Goal: Understand process/instructions: Learn how to perform a task or action

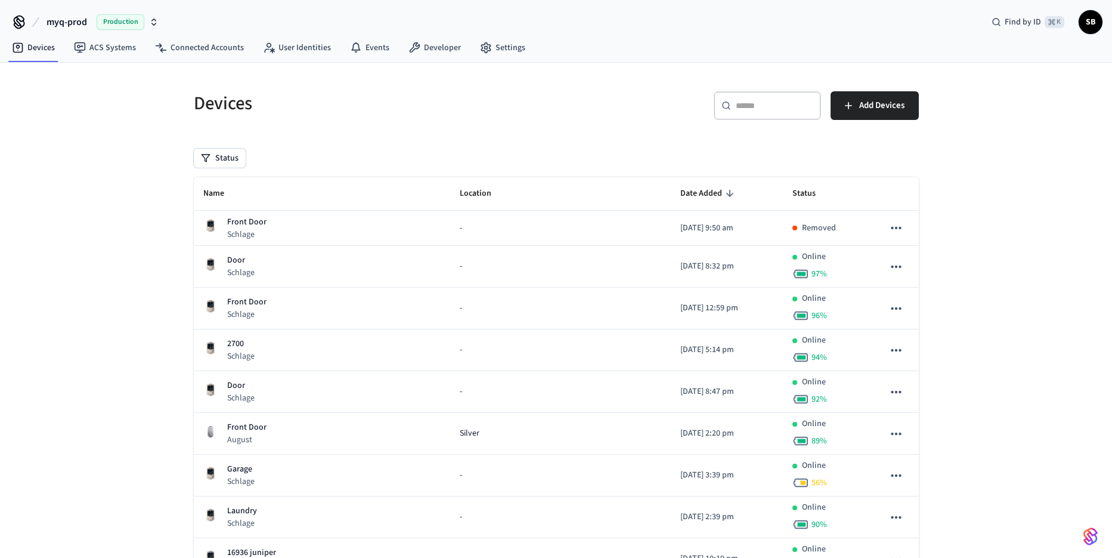
click at [83, 17] on span "myq-prod" at bounding box center [67, 22] width 41 height 14
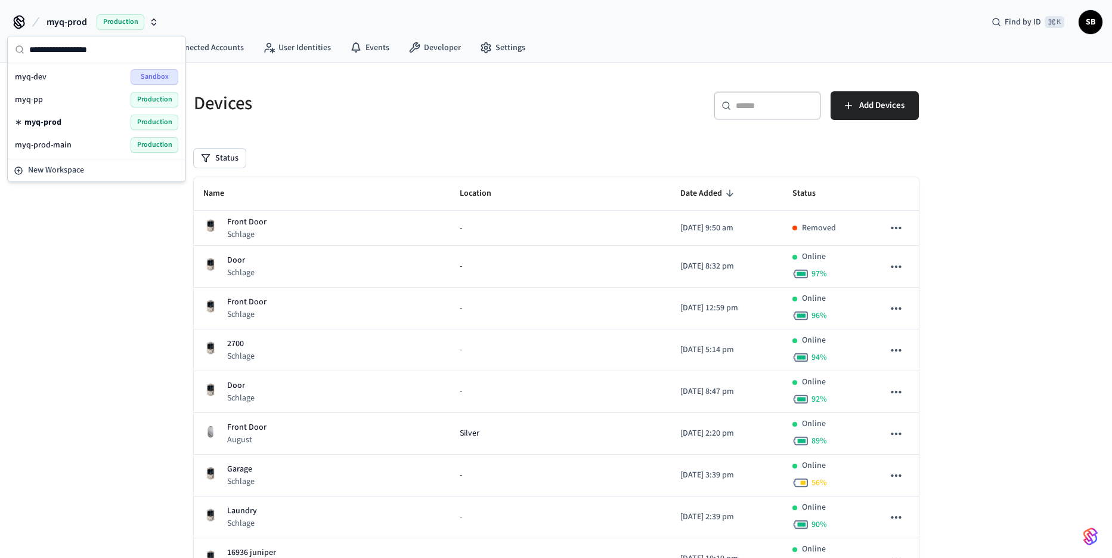
click at [30, 74] on span "myq-dev" at bounding box center [31, 77] width 32 height 12
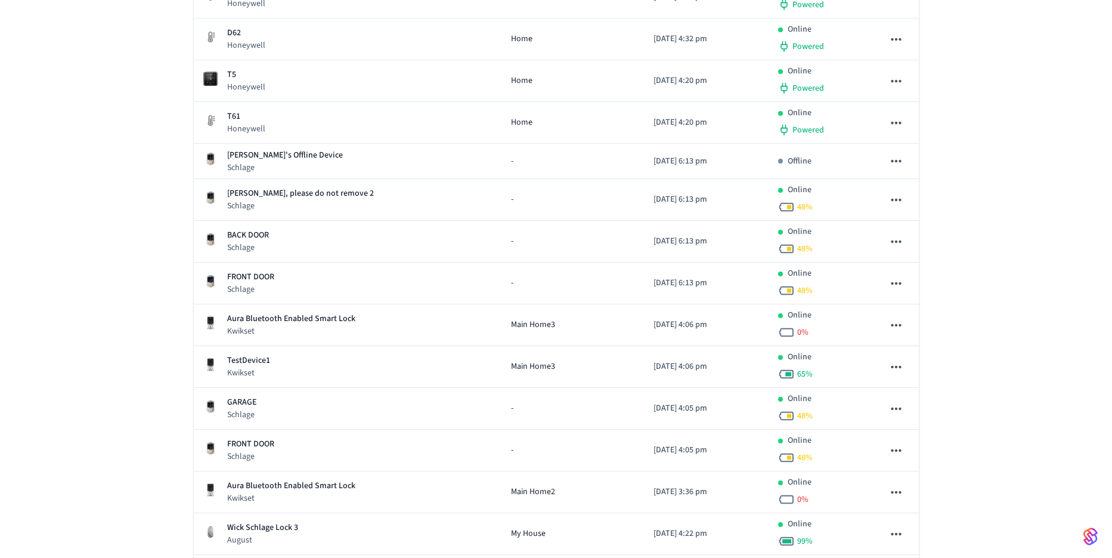
scroll to position [3250, 0]
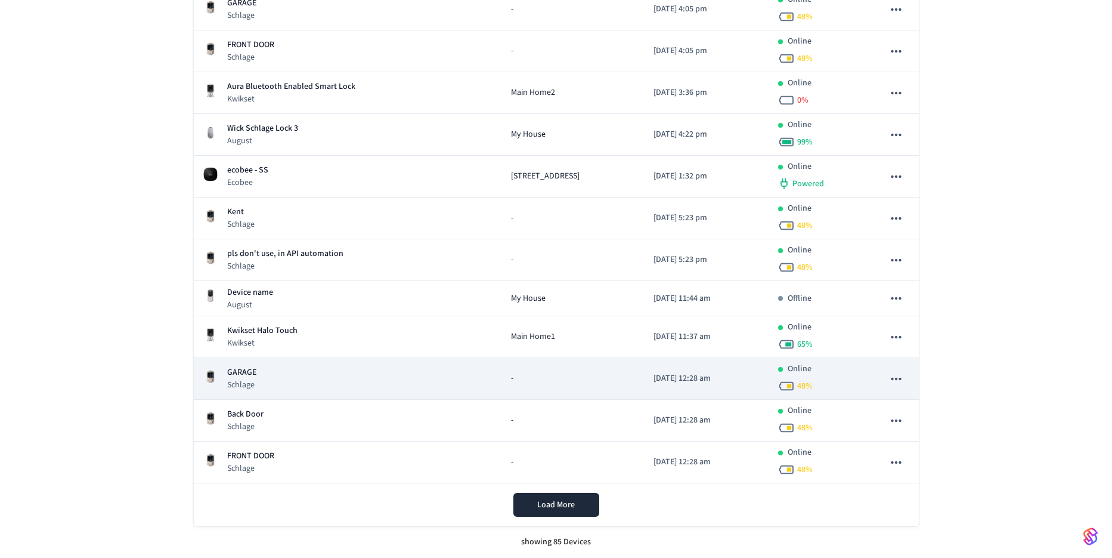
click at [290, 368] on div "GARAGE Schlage" at bounding box center [347, 378] width 289 height 24
click at [282, 390] on div "GARAGE Schlage" at bounding box center [347, 378] width 289 height 24
click at [321, 384] on div "GARAGE Schlage" at bounding box center [347, 378] width 289 height 24
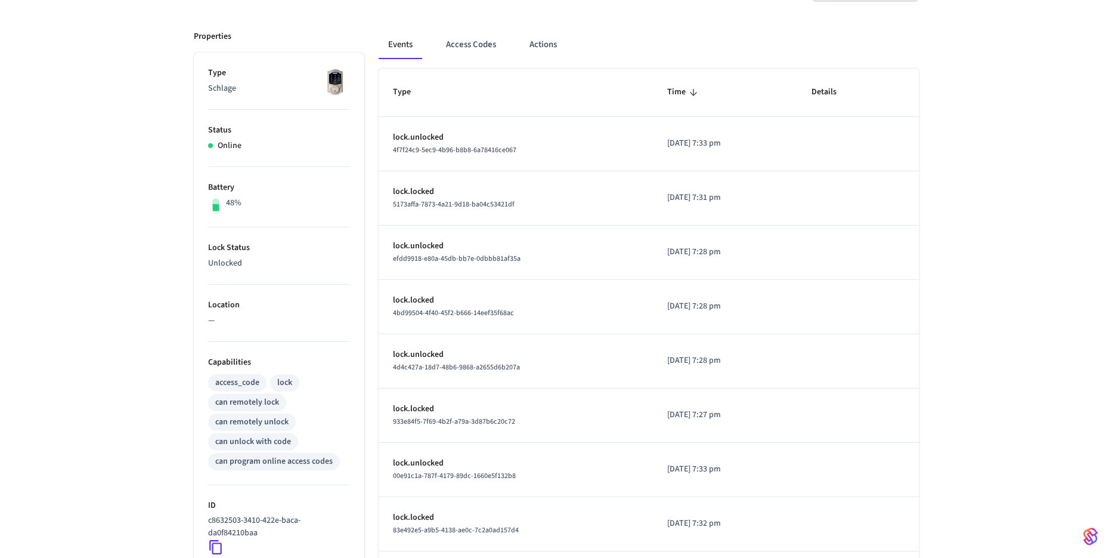
scroll to position [352, 0]
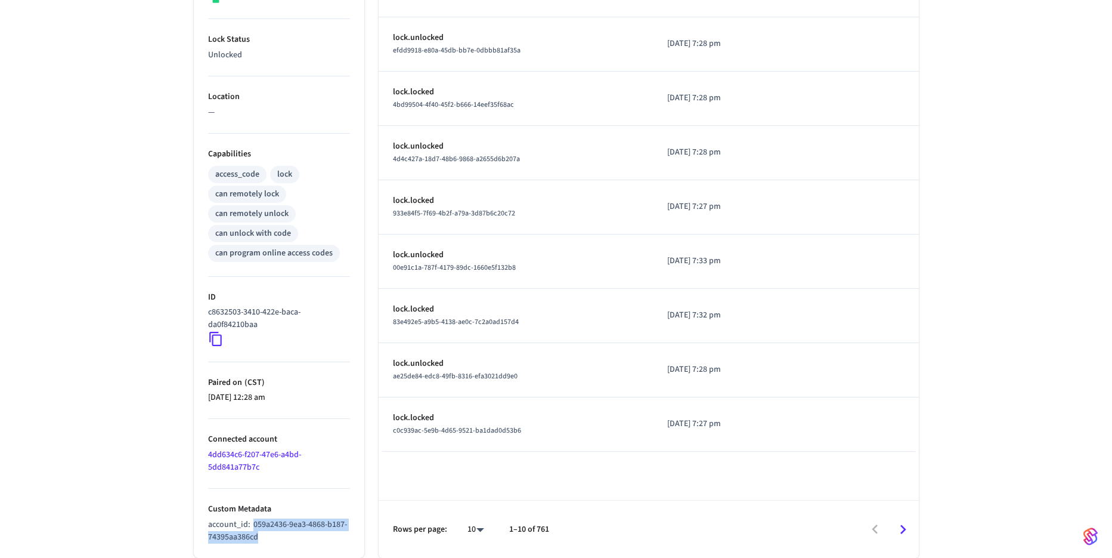
drag, startPoint x: 253, startPoint y: 522, endPoint x: 262, endPoint y: 536, distance: 16.4
click at [262, 497] on p "account_id : 059a2436-9ea3-4868-b187-74395aa386cd" at bounding box center [279, 530] width 142 height 25
click at [264, 497] on p "account_id : 059a2436-9ea3-4868-b187-74395aa386cd" at bounding box center [279, 530] width 142 height 25
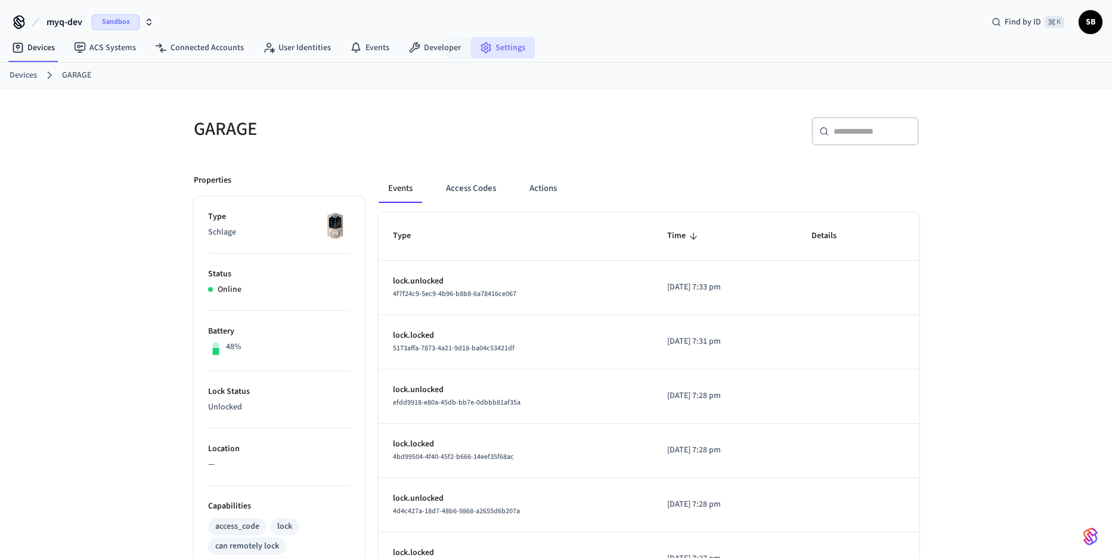
click at [497, 50] on link "Settings" at bounding box center [503, 47] width 64 height 21
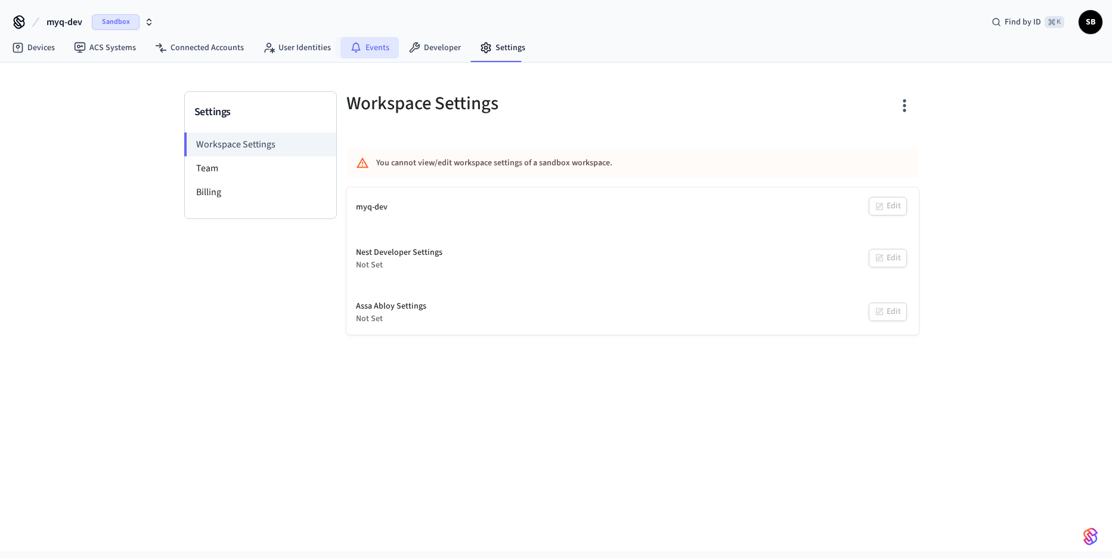
click at [351, 45] on icon at bounding box center [356, 48] width 12 height 12
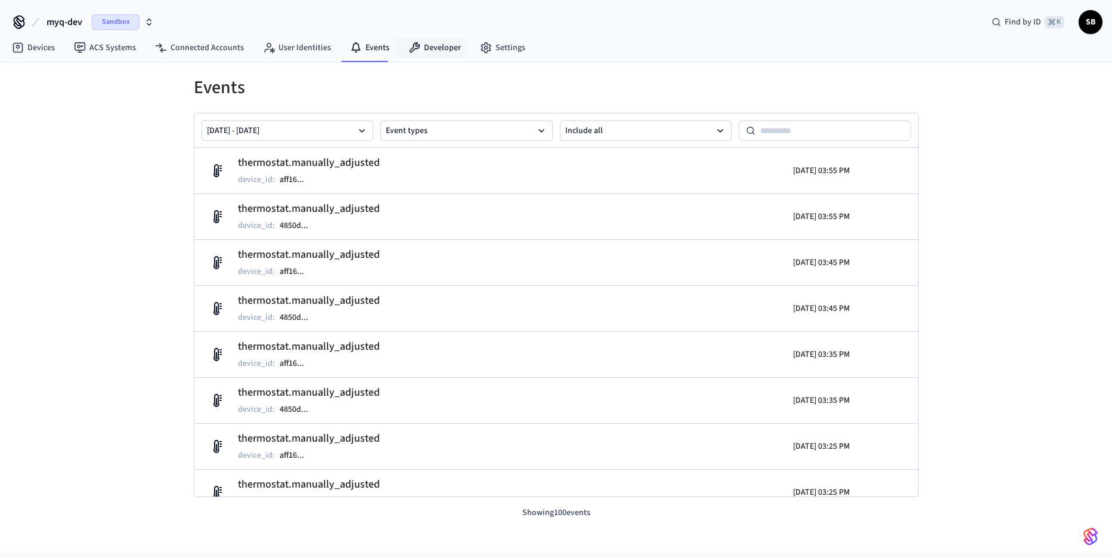
click at [426, 50] on link "Developer" at bounding box center [435, 47] width 72 height 21
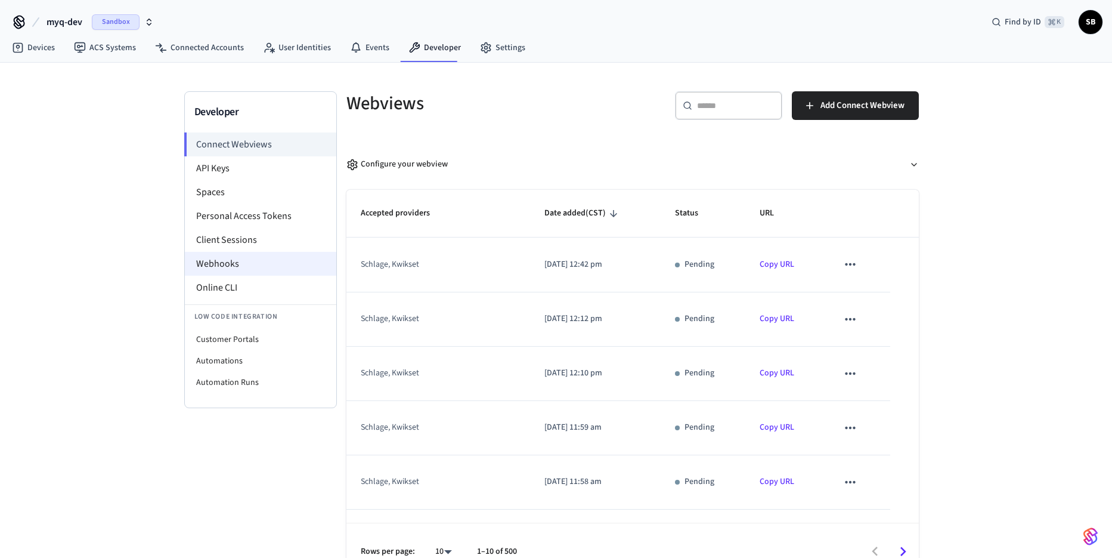
click at [224, 262] on li "Webhooks" at bounding box center [260, 264] width 151 height 24
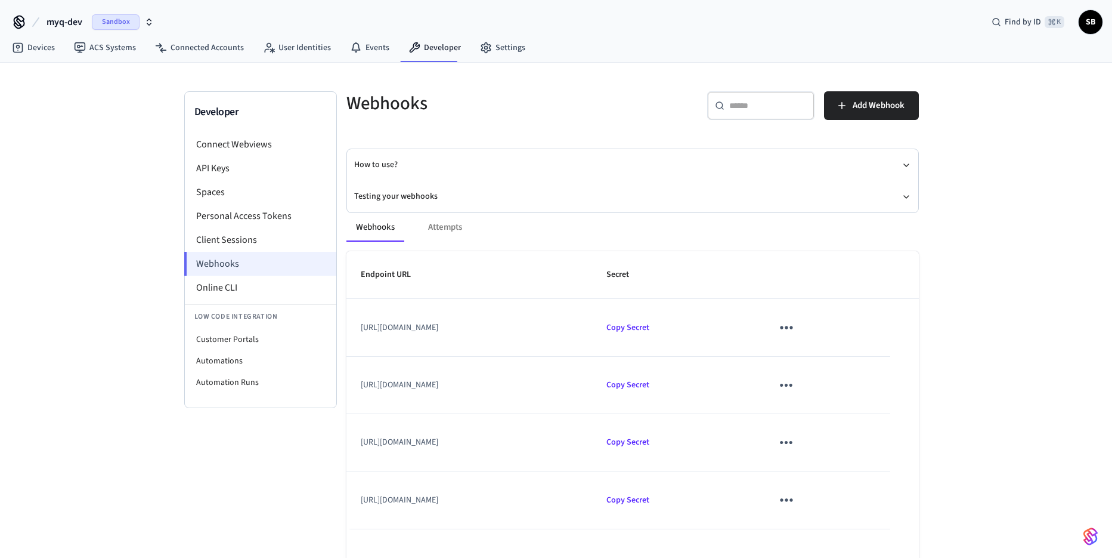
click at [224, 262] on li "Webhooks" at bounding box center [260, 264] width 152 height 24
click at [203, 264] on li "Webhooks" at bounding box center [260, 264] width 152 height 24
click at [407, 196] on button "Testing your webhooks" at bounding box center [632, 197] width 557 height 32
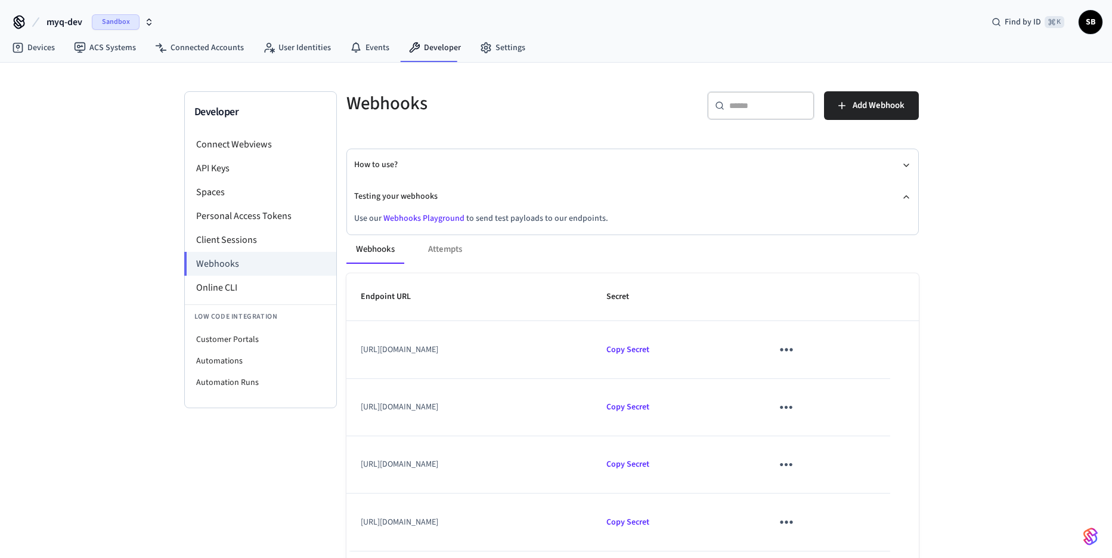
click at [405, 215] on link "Webhooks Playground" at bounding box center [424, 218] width 81 height 12
